Goal: Information Seeking & Learning: Learn about a topic

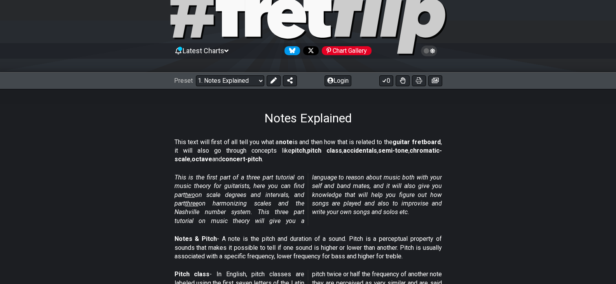
scroll to position [78, 0]
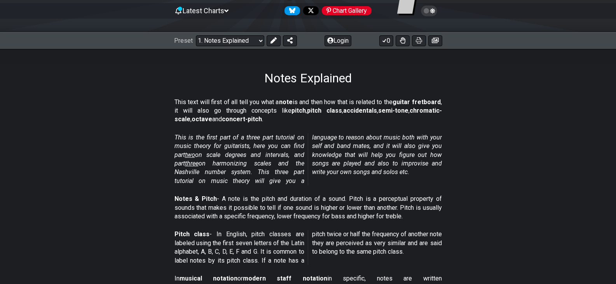
click at [194, 154] on span "two" at bounding box center [190, 154] width 10 height 7
select select "/scale-degrees-and-intervals"
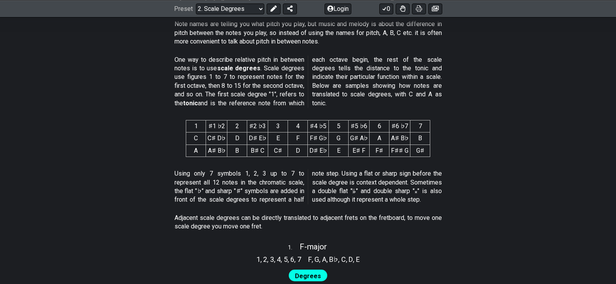
scroll to position [311, 0]
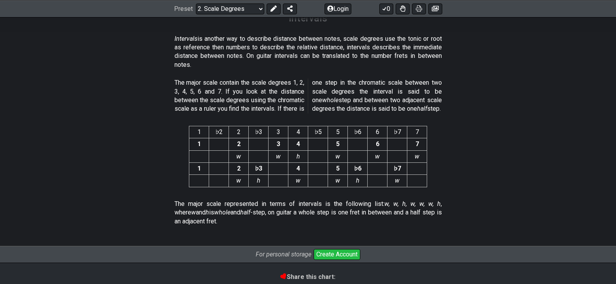
scroll to position [2022, 0]
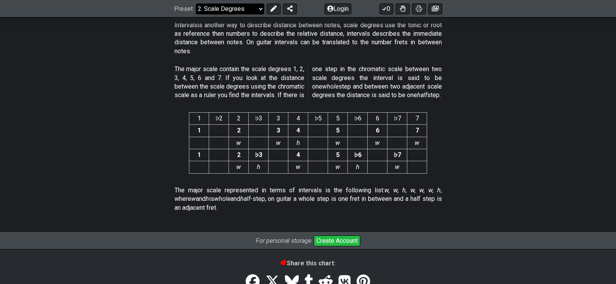
click at [257, 7] on select "Welcome to #fretflip! Initial Preset Custom Preset Minor Pentatonic Major Penta…" at bounding box center [230, 8] width 68 height 11
click at [196, 14] on select "Welcome to #fretflip! Initial Preset Custom Preset Minor Pentatonic Major Penta…" at bounding box center [230, 8] width 68 height 11
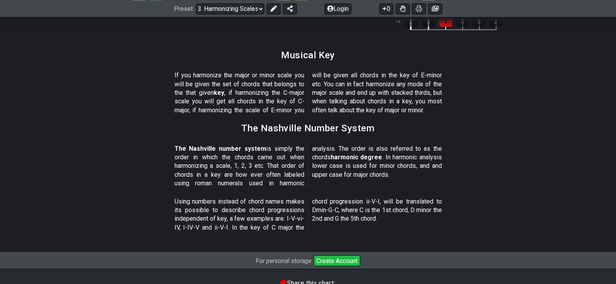
scroll to position [894, 0]
click at [259, 8] on select "Welcome to #fretflip! Initial Preset Custom Preset Minor Pentatonic Major Penta…" at bounding box center [230, 8] width 68 height 11
click at [196, 14] on select "Welcome to #fretflip! Initial Preset Custom Preset Minor Pentatonic Major Penta…" at bounding box center [230, 8] width 68 height 11
select select "/the-caged-system"
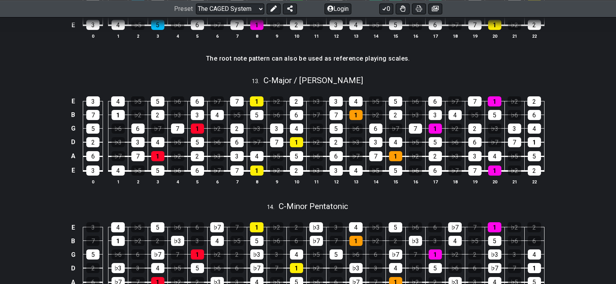
scroll to position [1633, 0]
